Goal: Information Seeking & Learning: Find specific fact

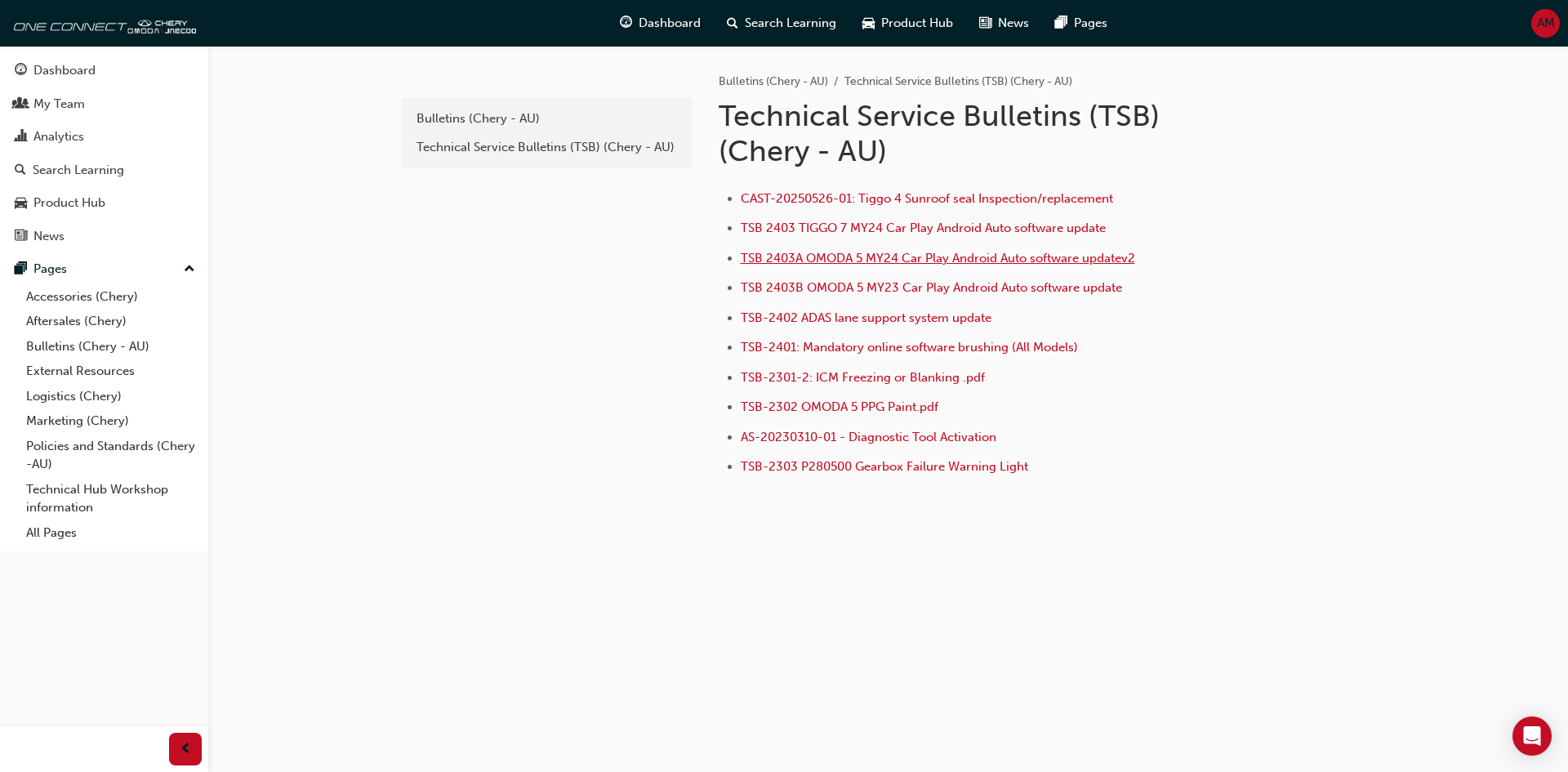
click at [995, 258] on span "TSB 2403A OMODA 5 MY24 Car Play Android Auto software updatev2" at bounding box center [938, 258] width 395 height 15
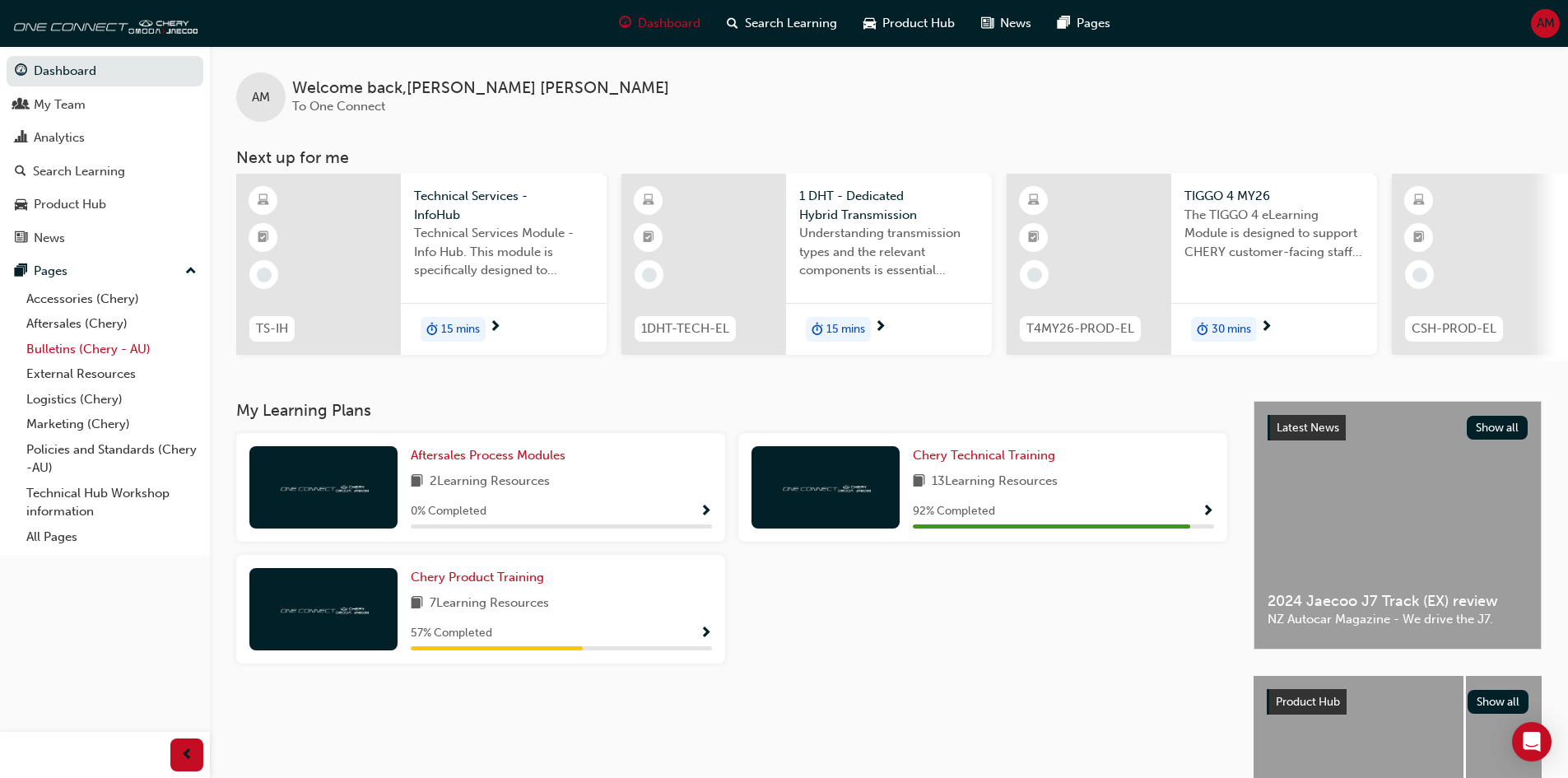
click at [121, 350] on link "Bulletins (Chery - AU)" at bounding box center [111, 349] width 183 height 26
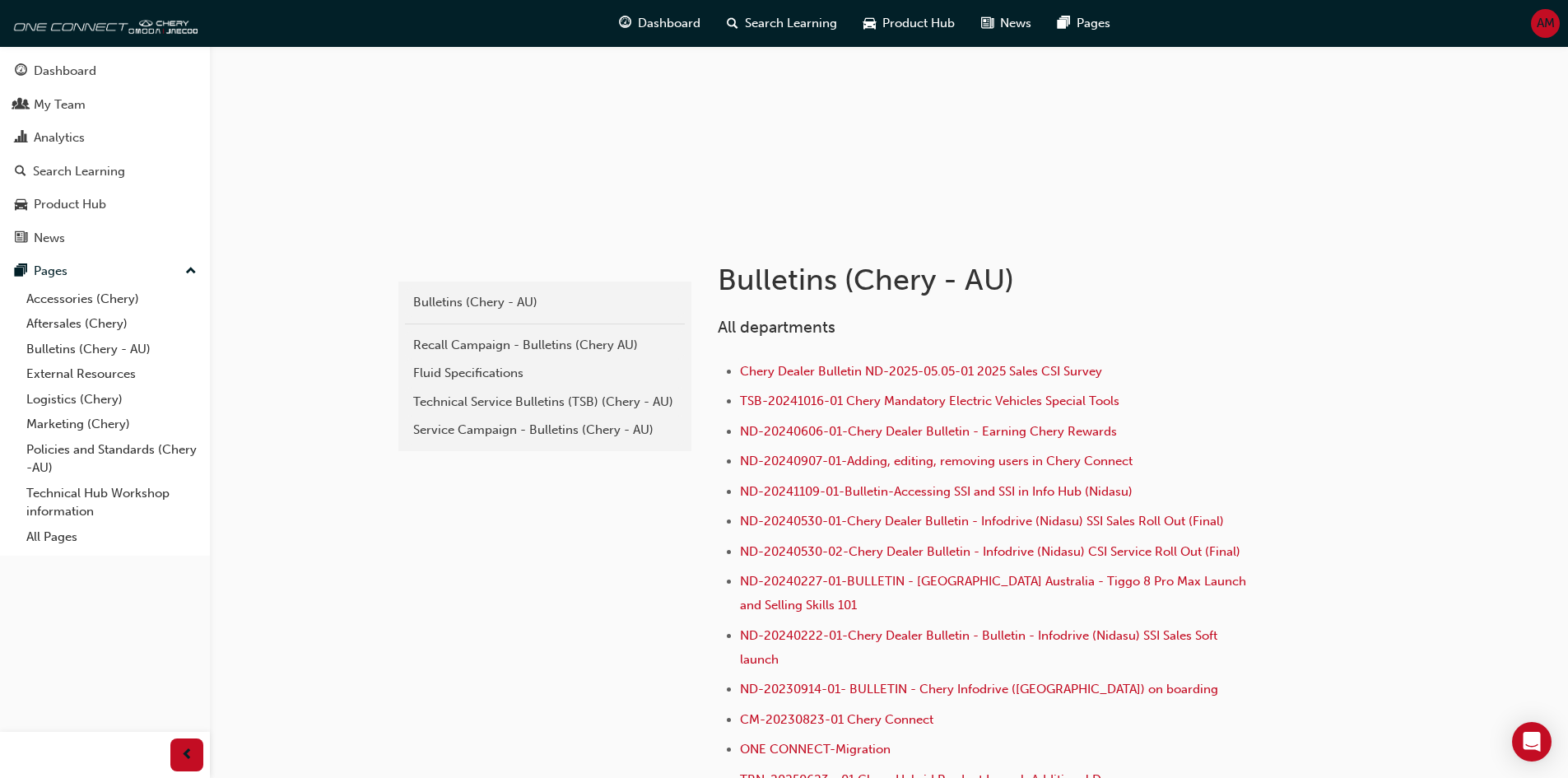
scroll to position [165, 0]
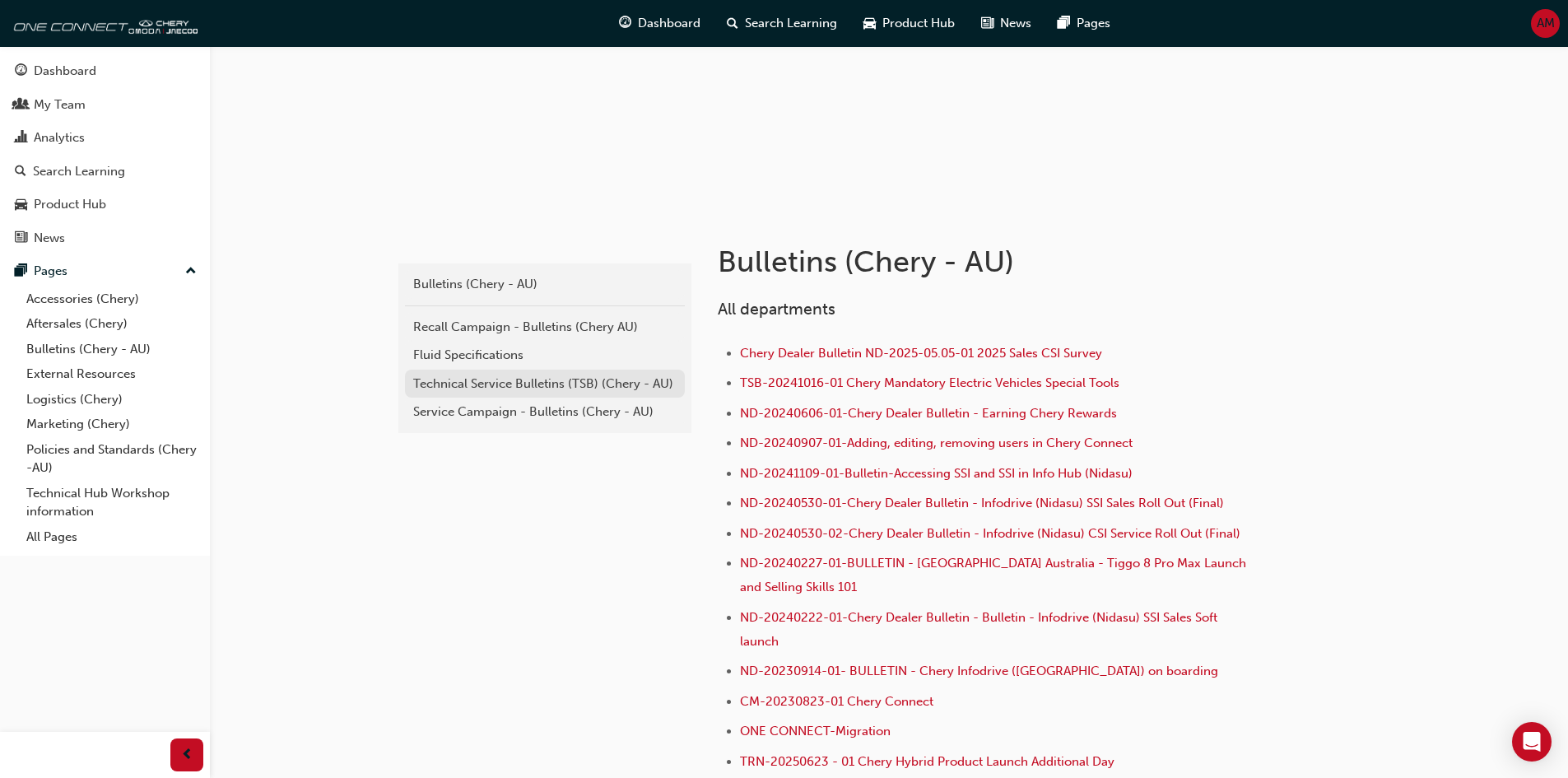
click at [556, 395] on link "Technical Service Bulletins (TSB) (Chery - AU)" at bounding box center [545, 384] width 280 height 29
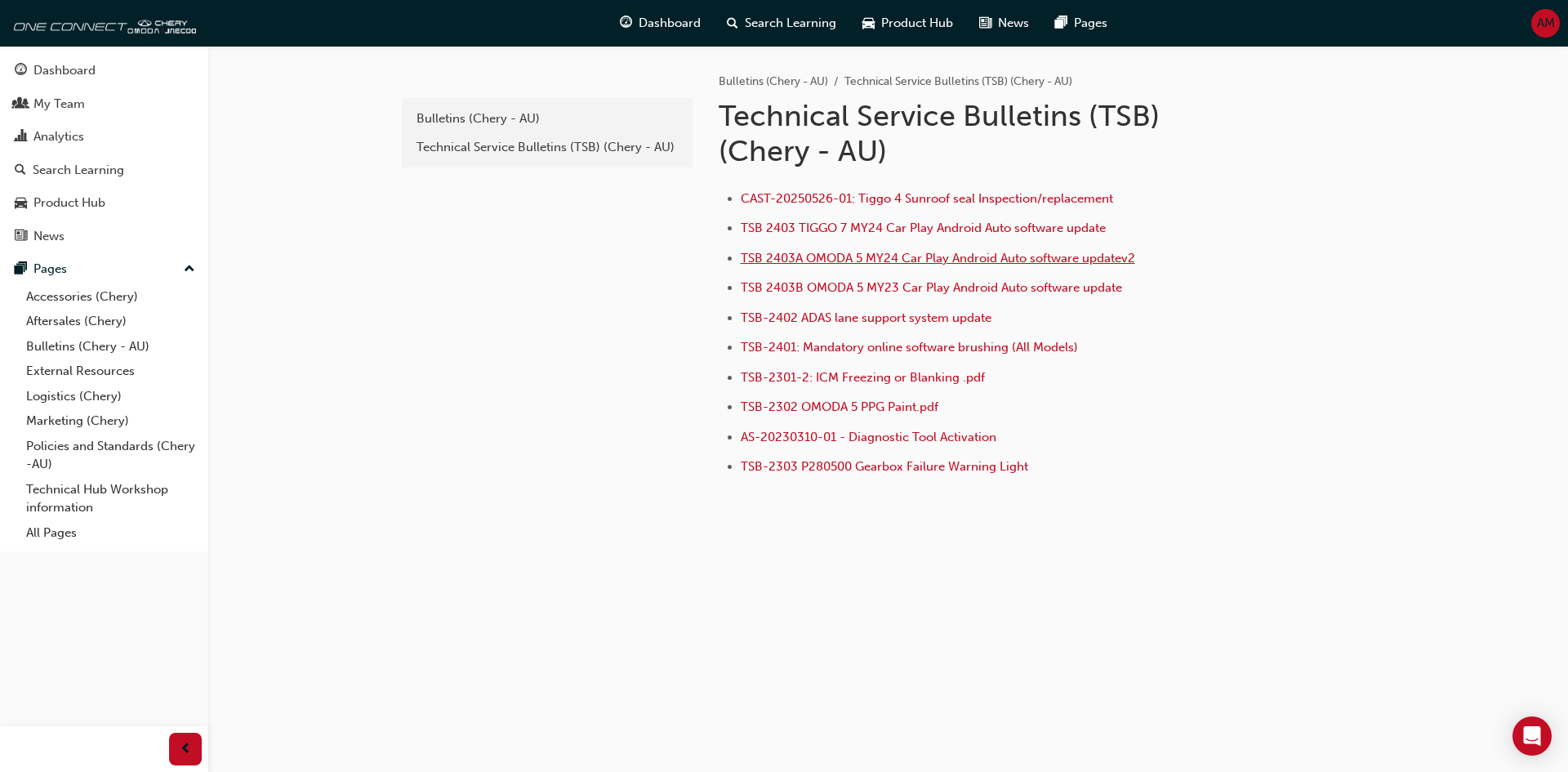
click at [871, 263] on span "TSB 2403A OMODA 5 MY24 Car Play Android Auto software updatev2" at bounding box center [938, 258] width 395 height 15
